Goal: Download file/media

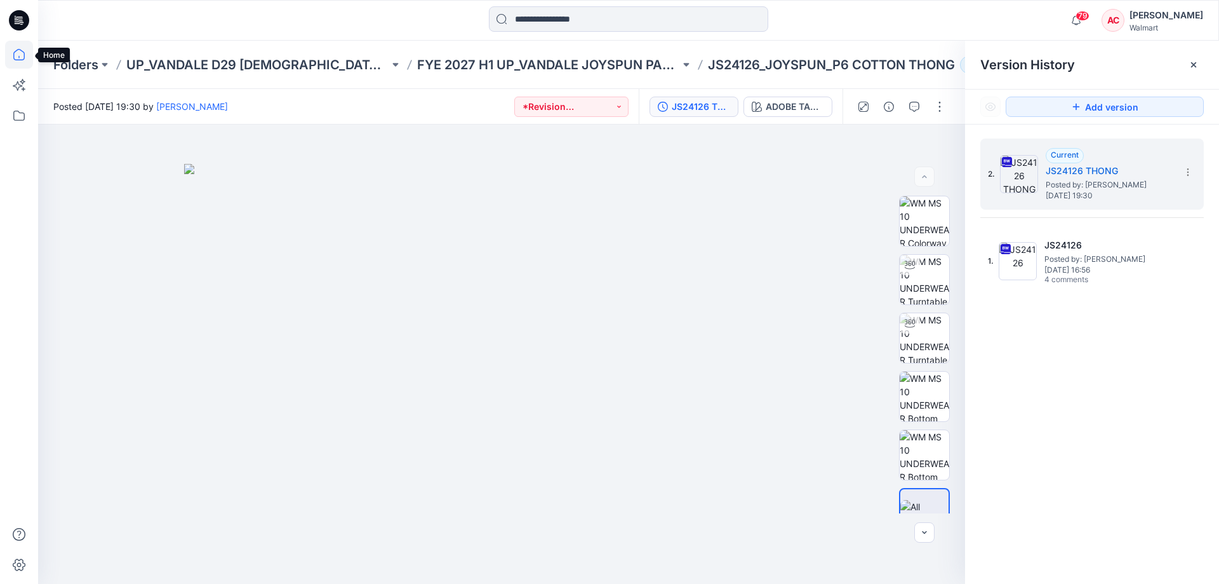
click at [17, 57] on icon at bounding box center [19, 55] width 28 height 28
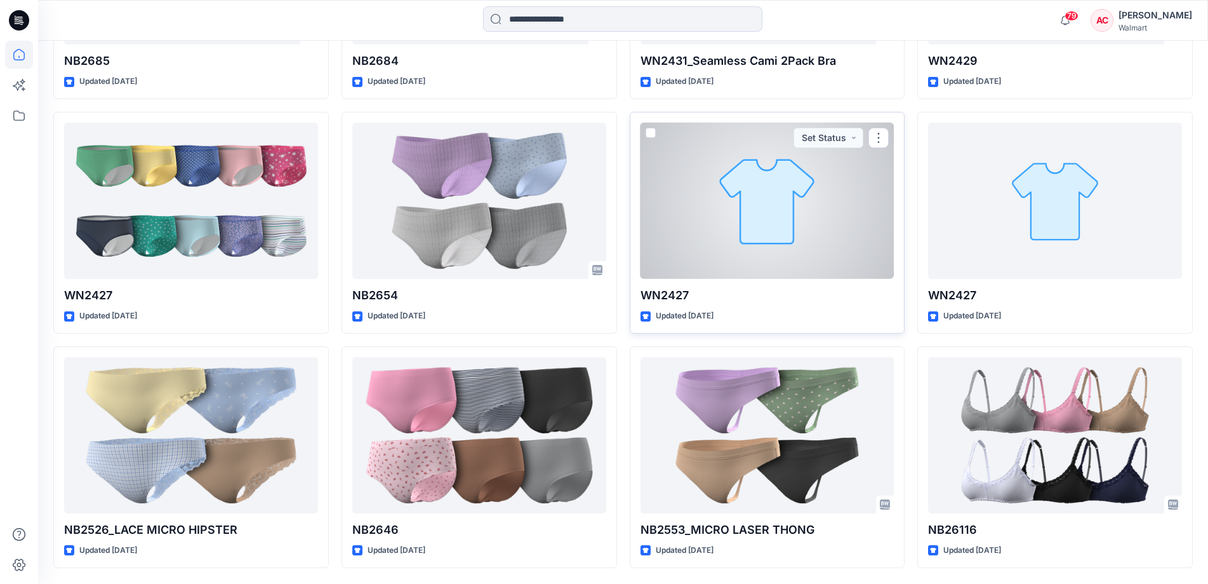
scroll to position [2012, 0]
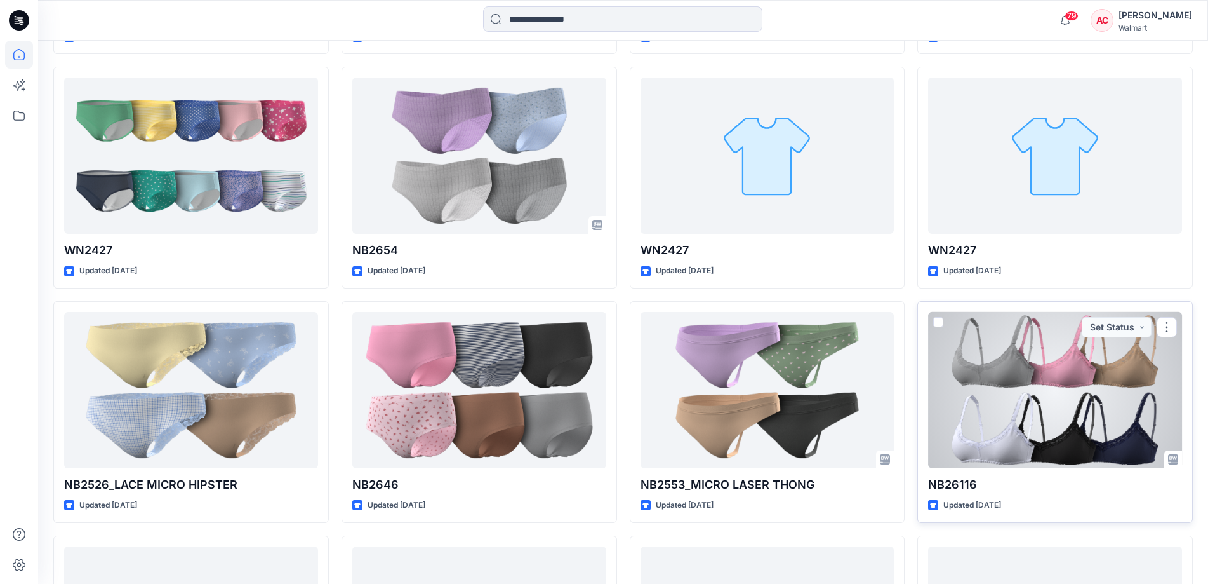
click at [1016, 403] on div at bounding box center [1055, 390] width 254 height 156
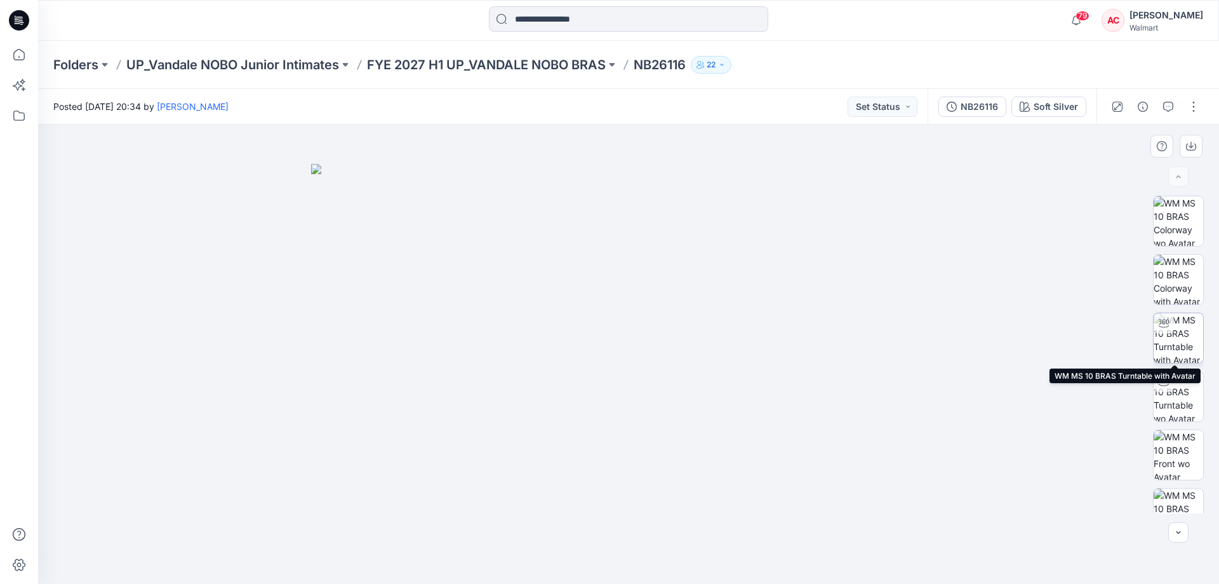
click at [1183, 336] on img at bounding box center [1179, 338] width 50 height 50
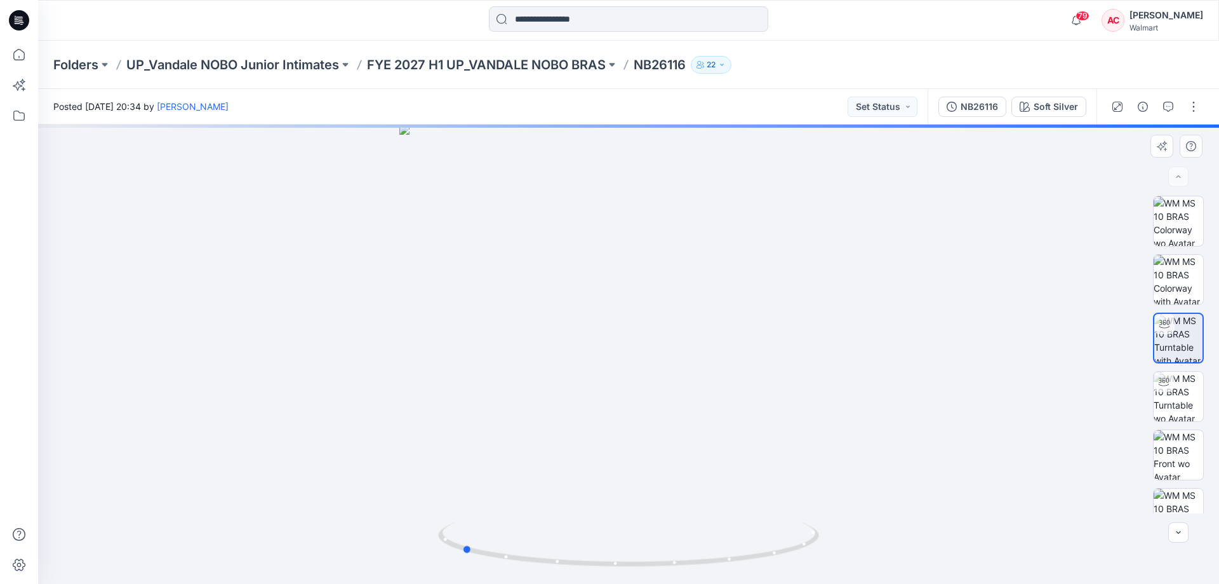
drag, startPoint x: 832, startPoint y: 331, endPoint x: 701, endPoint y: 373, distance: 137.4
click at [701, 373] on div at bounding box center [628, 353] width 1181 height 459
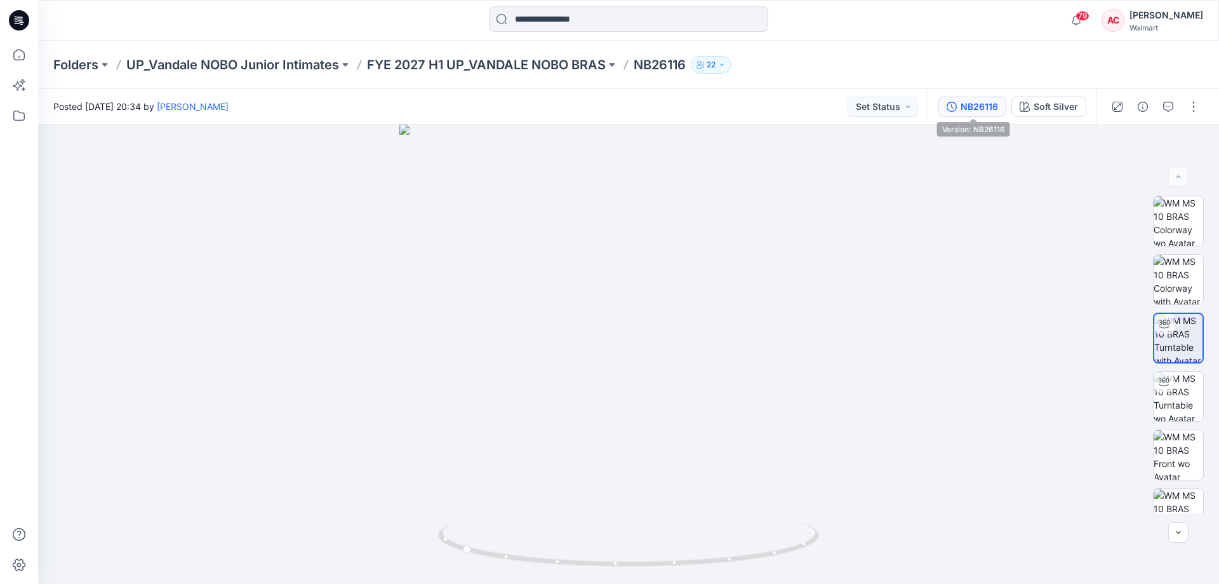
click at [996, 116] on button "NB26116" at bounding box center [973, 107] width 68 height 20
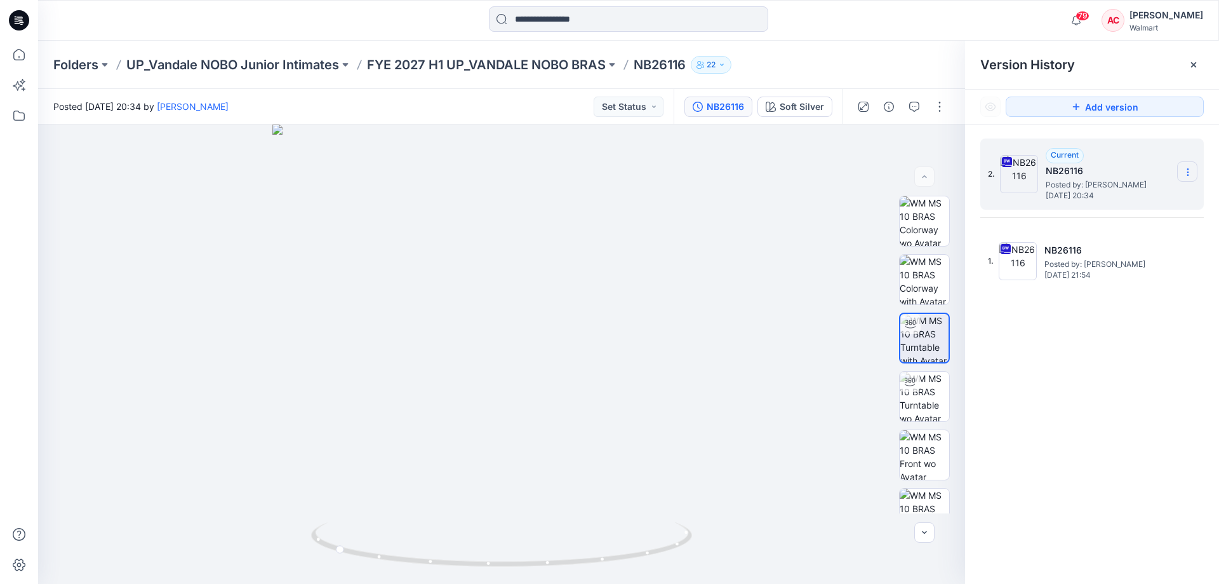
click at [1187, 175] on icon at bounding box center [1188, 172] width 10 height 10
click at [1102, 199] on span "Download Source BW File" at bounding box center [1124, 196] width 106 height 15
